Goal: Find contact information: Find contact information

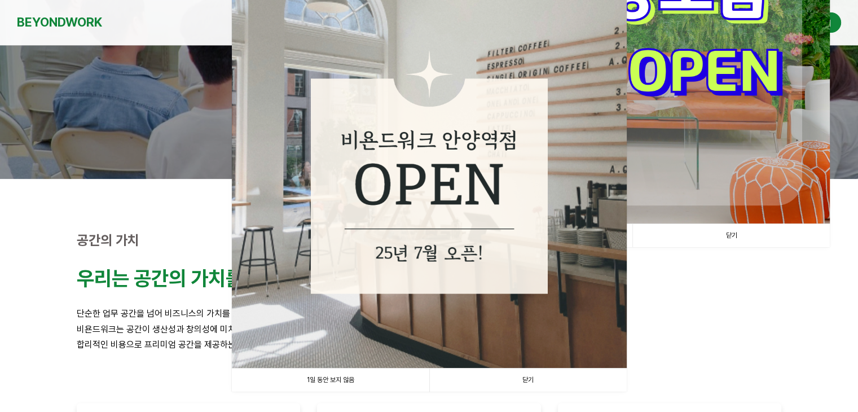
scroll to position [169, 0]
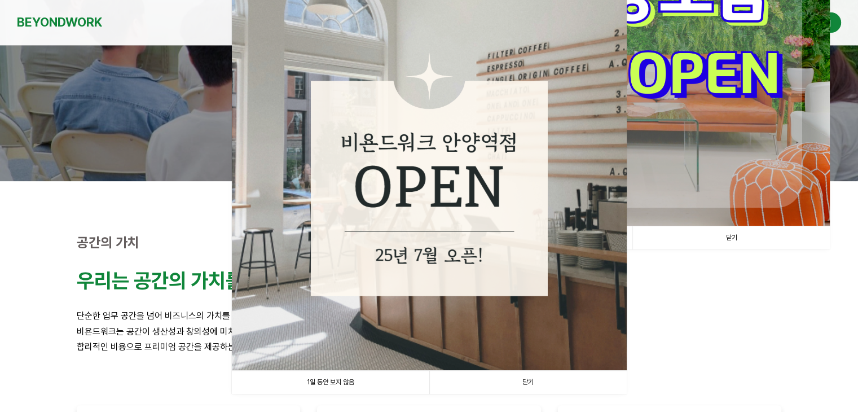
click at [387, 379] on link "1일 동안 보지 않음" at bounding box center [330, 382] width 197 height 23
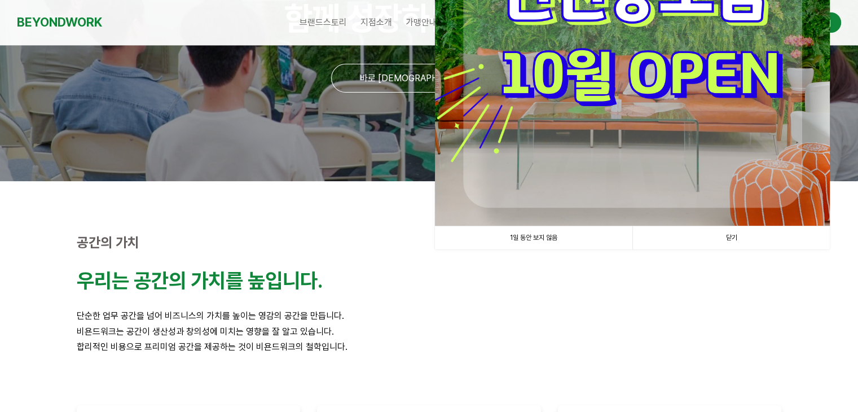
click at [555, 242] on link "1일 동안 보지 않음" at bounding box center [533, 237] width 197 height 23
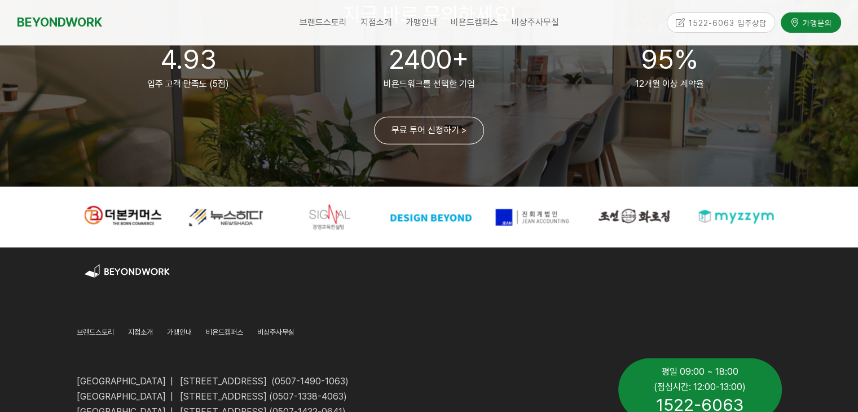
scroll to position [2820, 0]
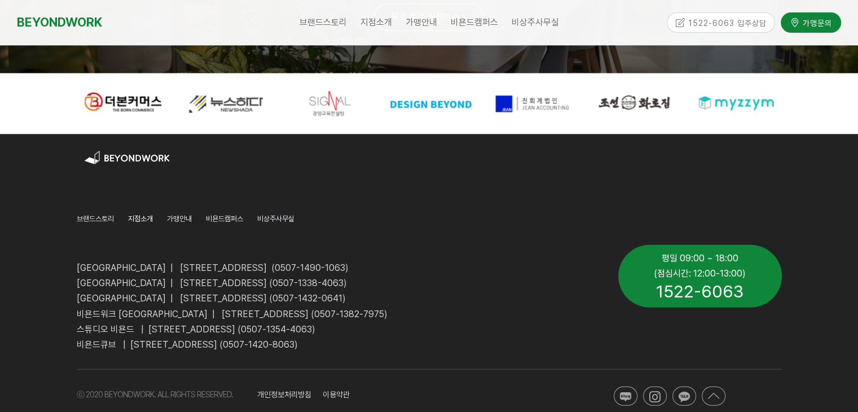
click at [141, 217] on span "지점소개" at bounding box center [140, 218] width 25 height 8
click at [146, 219] on span "지점소개" at bounding box center [140, 218] width 25 height 8
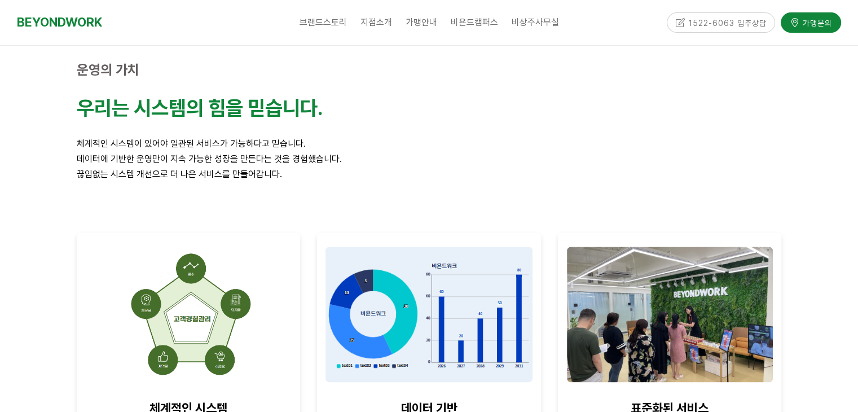
scroll to position [1128, 0]
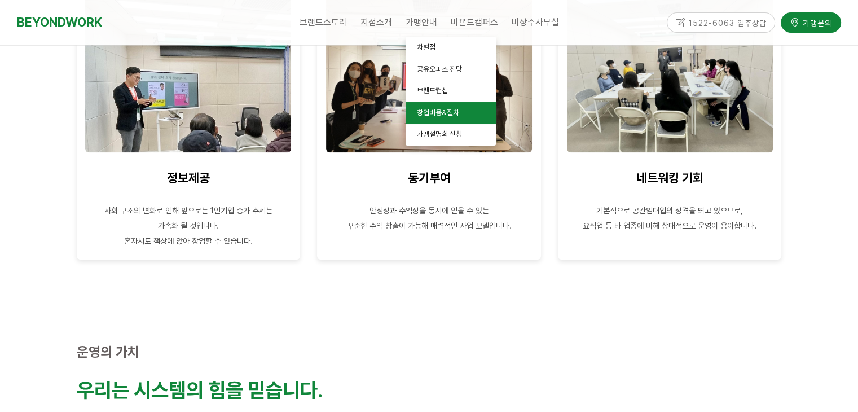
click at [434, 108] on span "창업비용&절차" at bounding box center [438, 112] width 42 height 8
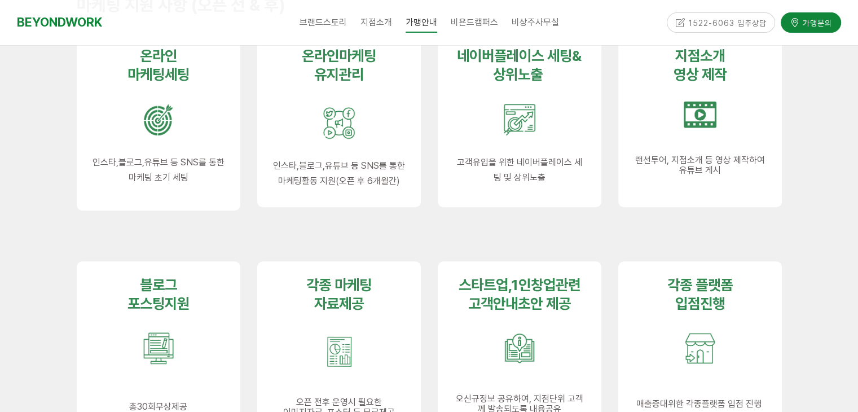
scroll to position [677, 0]
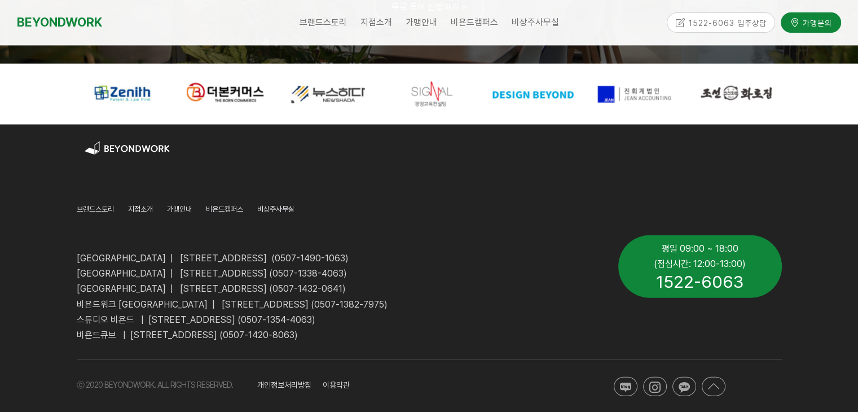
scroll to position [2841, 0]
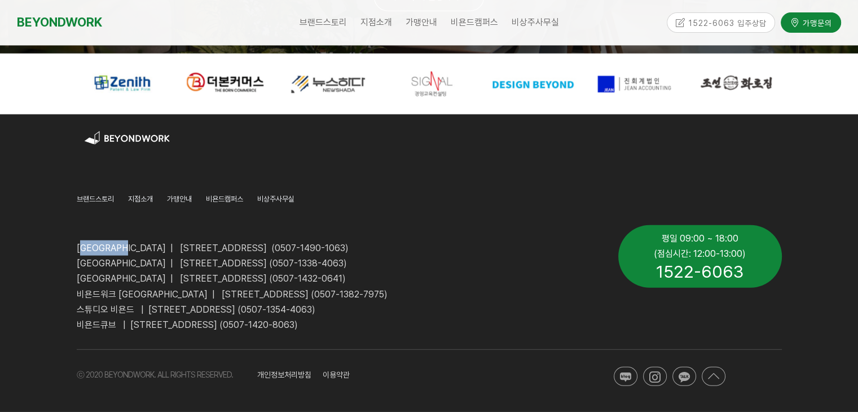
drag, startPoint x: 143, startPoint y: 248, endPoint x: 81, endPoint y: 245, distance: 62.1
click at [81, 245] on span "[GEOGRAPHIC_DATA] | [STREET_ADDRESS] (0507-1490-1063)" at bounding box center [213, 248] width 272 height 11
click at [82, 249] on span "[GEOGRAPHIC_DATA] | [STREET_ADDRESS] (0507-1490-1063)" at bounding box center [213, 248] width 272 height 11
drag, startPoint x: 74, startPoint y: 248, endPoint x: 147, endPoint y: 246, distance: 72.8
click at [147, 246] on div "비욘드워크 안양역점 | 경기도 안양시 만안구 324번길 14, 2층, 3층, 4층 (0507-1490-1063) 비욘드워크 안양평촌점 | 경기…" at bounding box center [338, 279] width 541 height 124
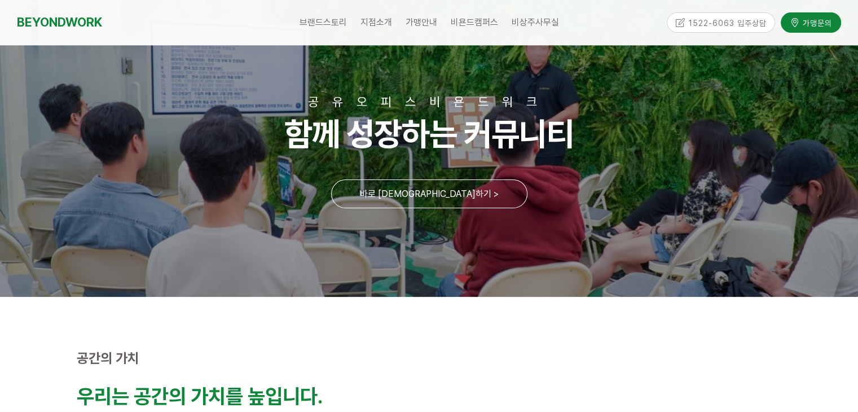
scroll to position [0, 0]
